Goal: Transaction & Acquisition: Purchase product/service

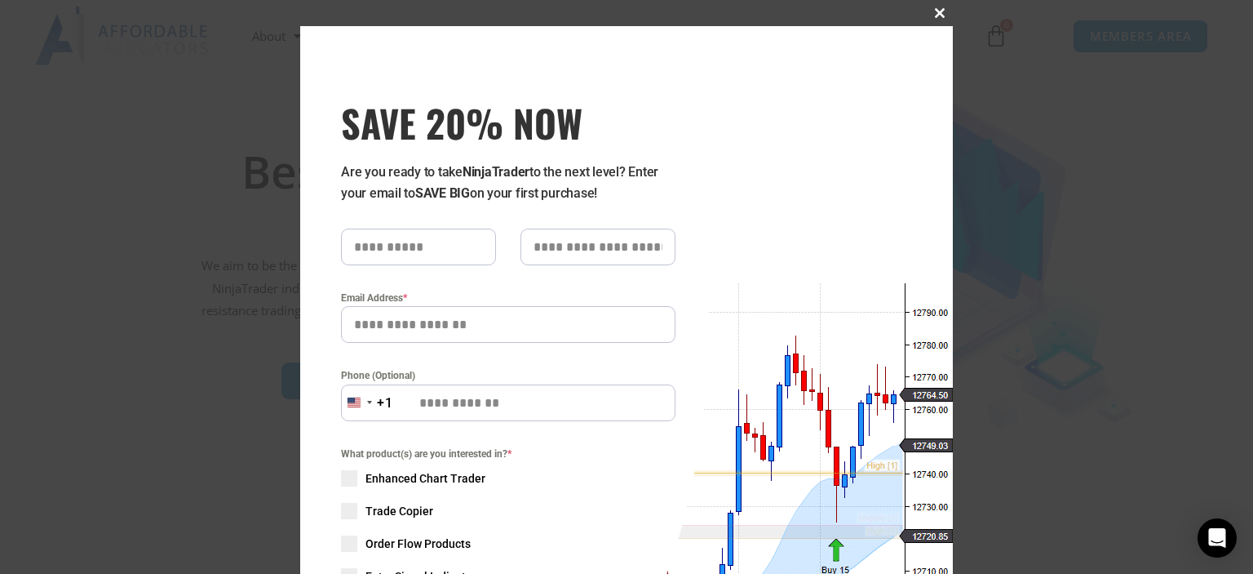
click at [932, 7] on button "Close this module" at bounding box center [940, 13] width 26 height 26
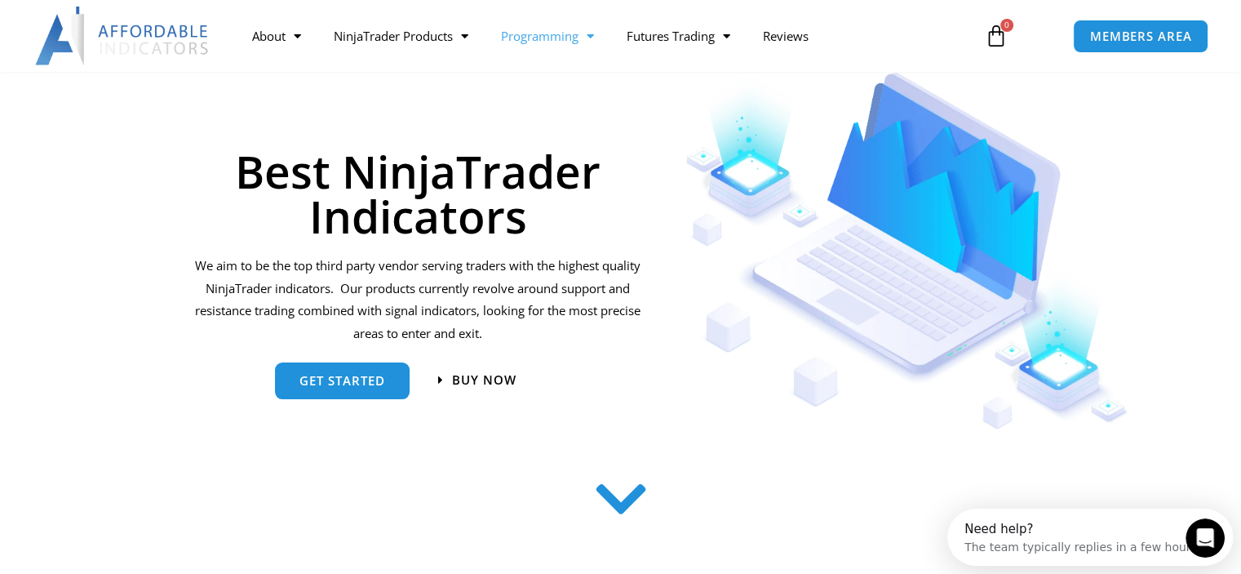
click at [592, 41] on span "Menu" at bounding box center [586, 36] width 16 height 29
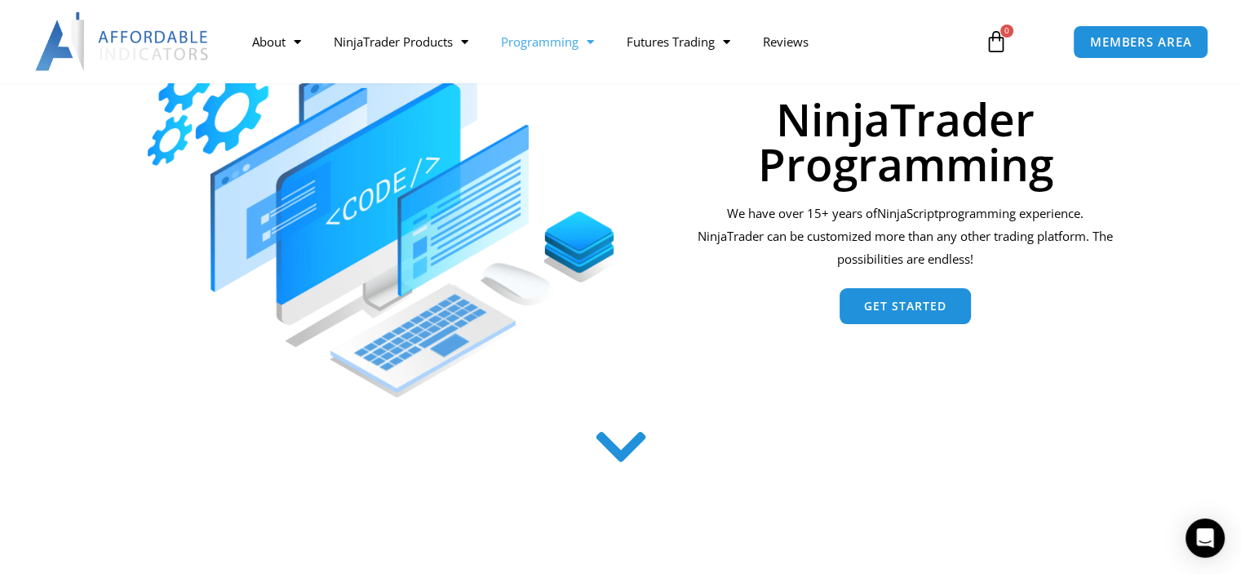
scroll to position [245, 0]
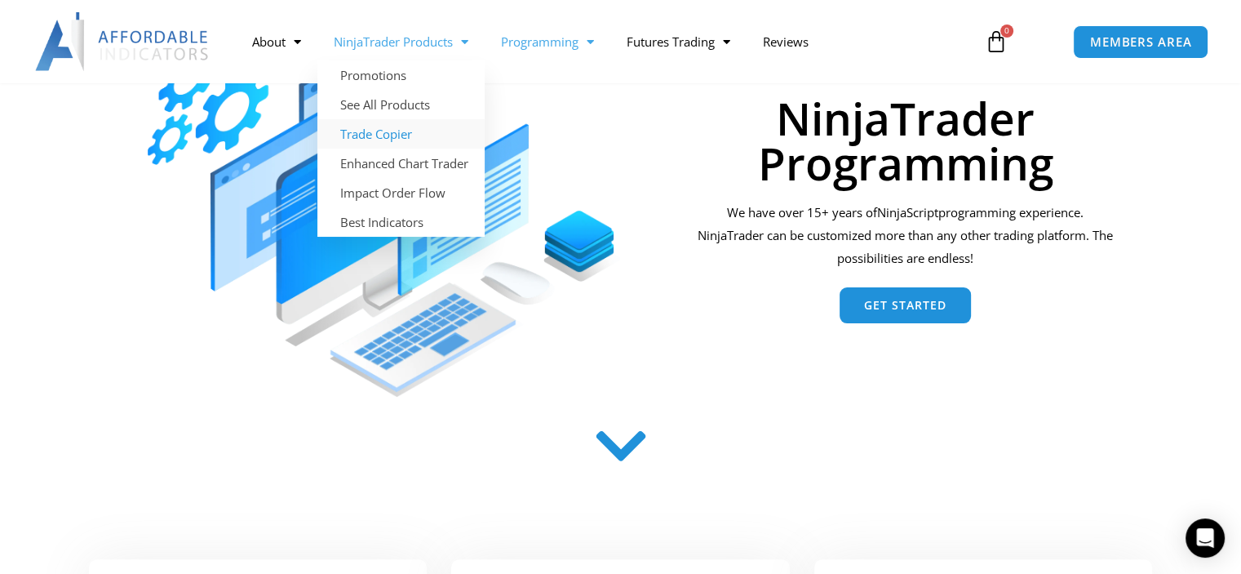
click at [414, 135] on link "Trade Copier" at bounding box center [400, 133] width 167 height 29
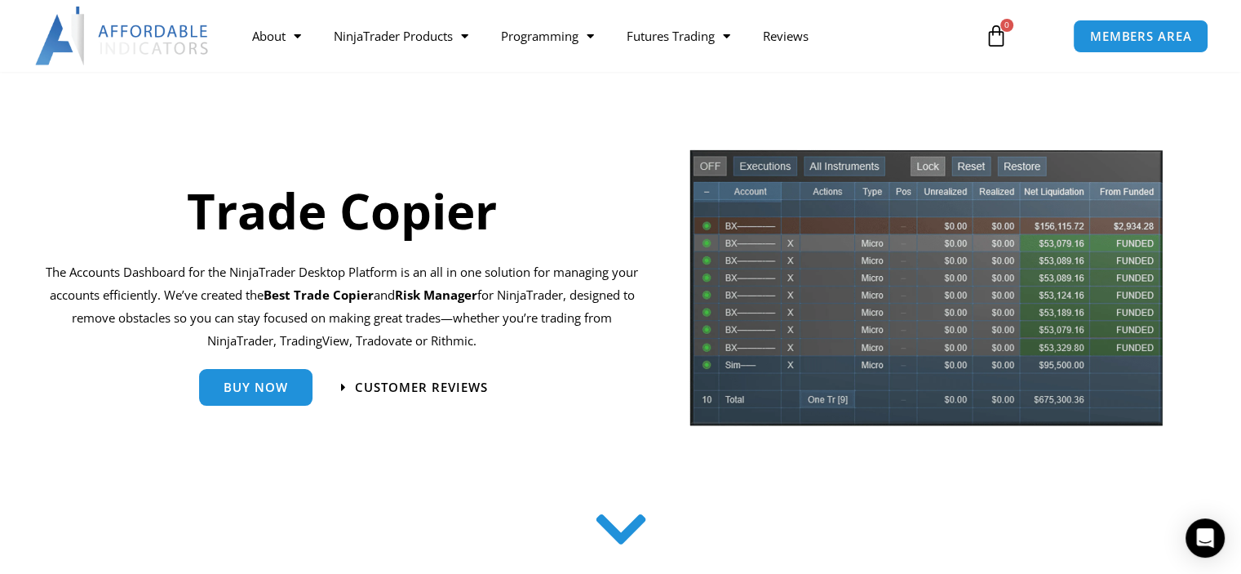
scroll to position [82, 0]
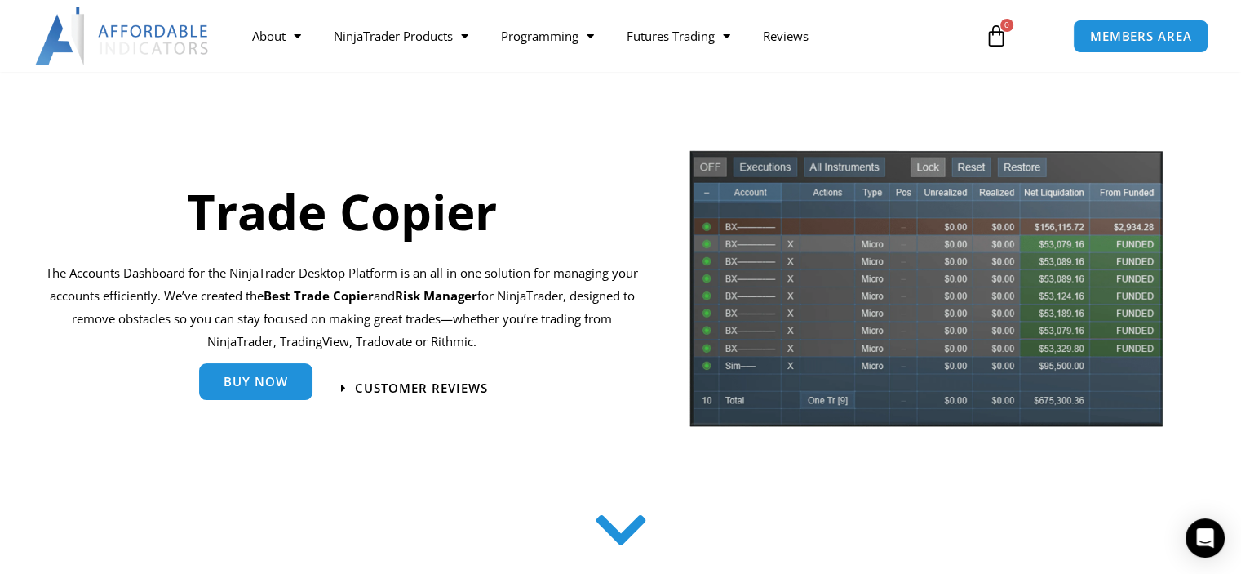
click at [270, 388] on link "Buy Now" at bounding box center [255, 382] width 113 height 37
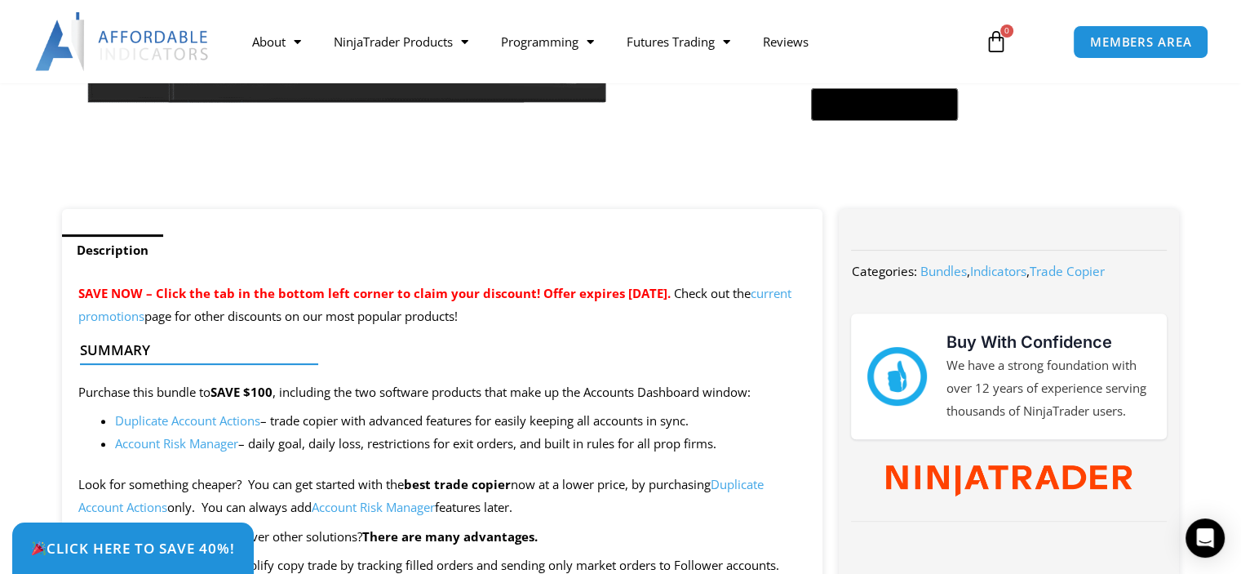
scroll to position [489, 0]
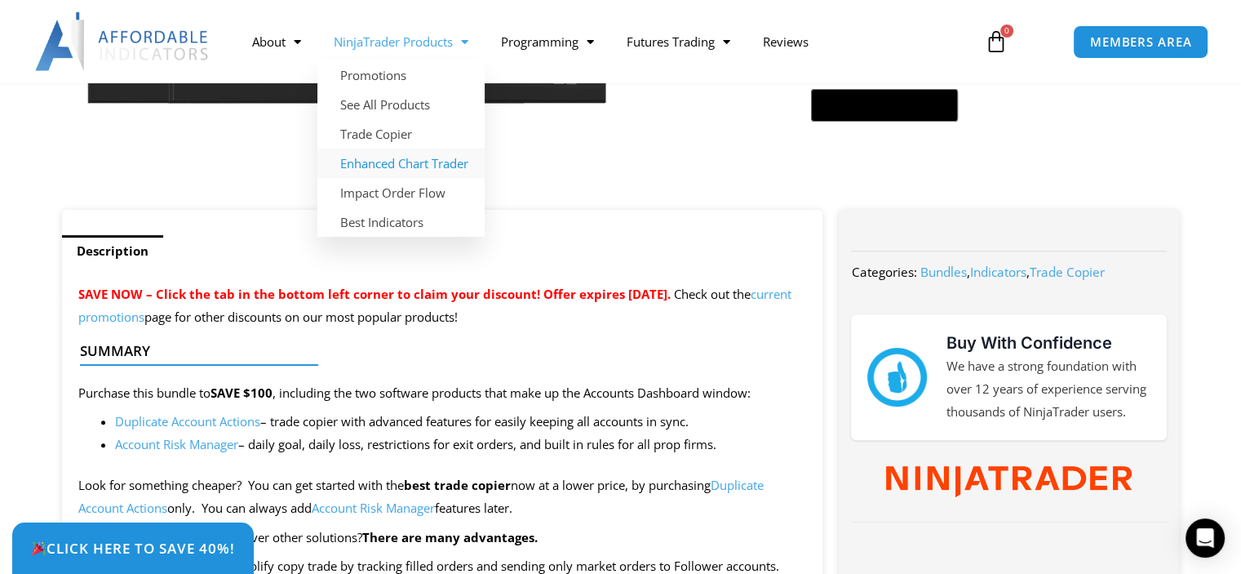
click at [441, 168] on link "Enhanced Chart Trader" at bounding box center [400, 162] width 167 height 29
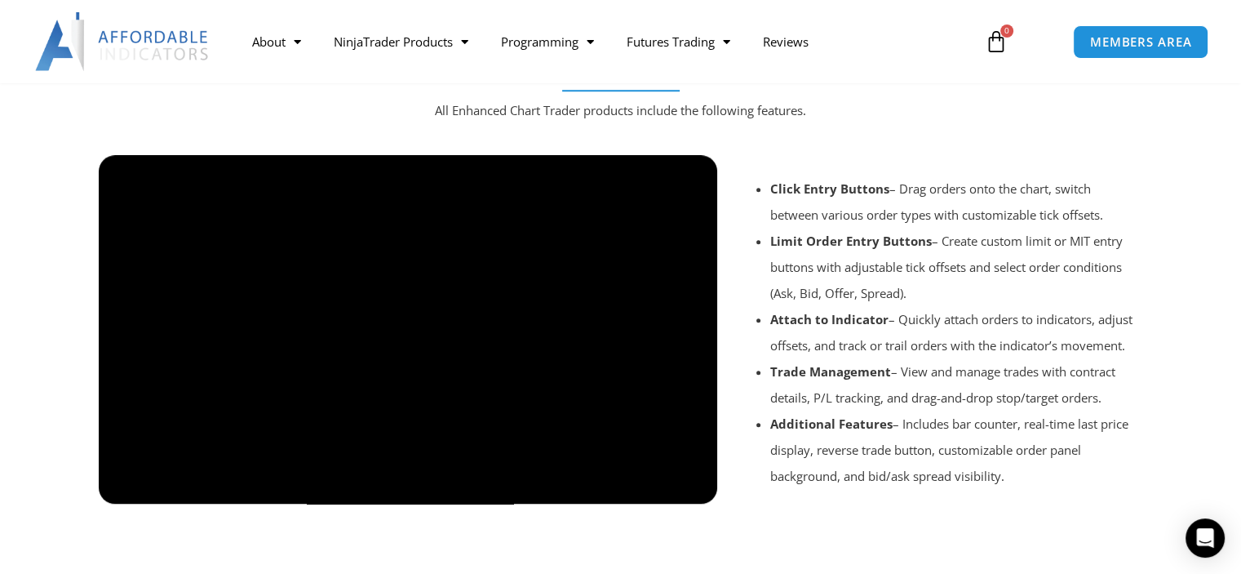
scroll to position [1303, 0]
click at [646, 492] on div at bounding box center [621, 525] width 1061 height 78
